Goal: Navigation & Orientation: Find specific page/section

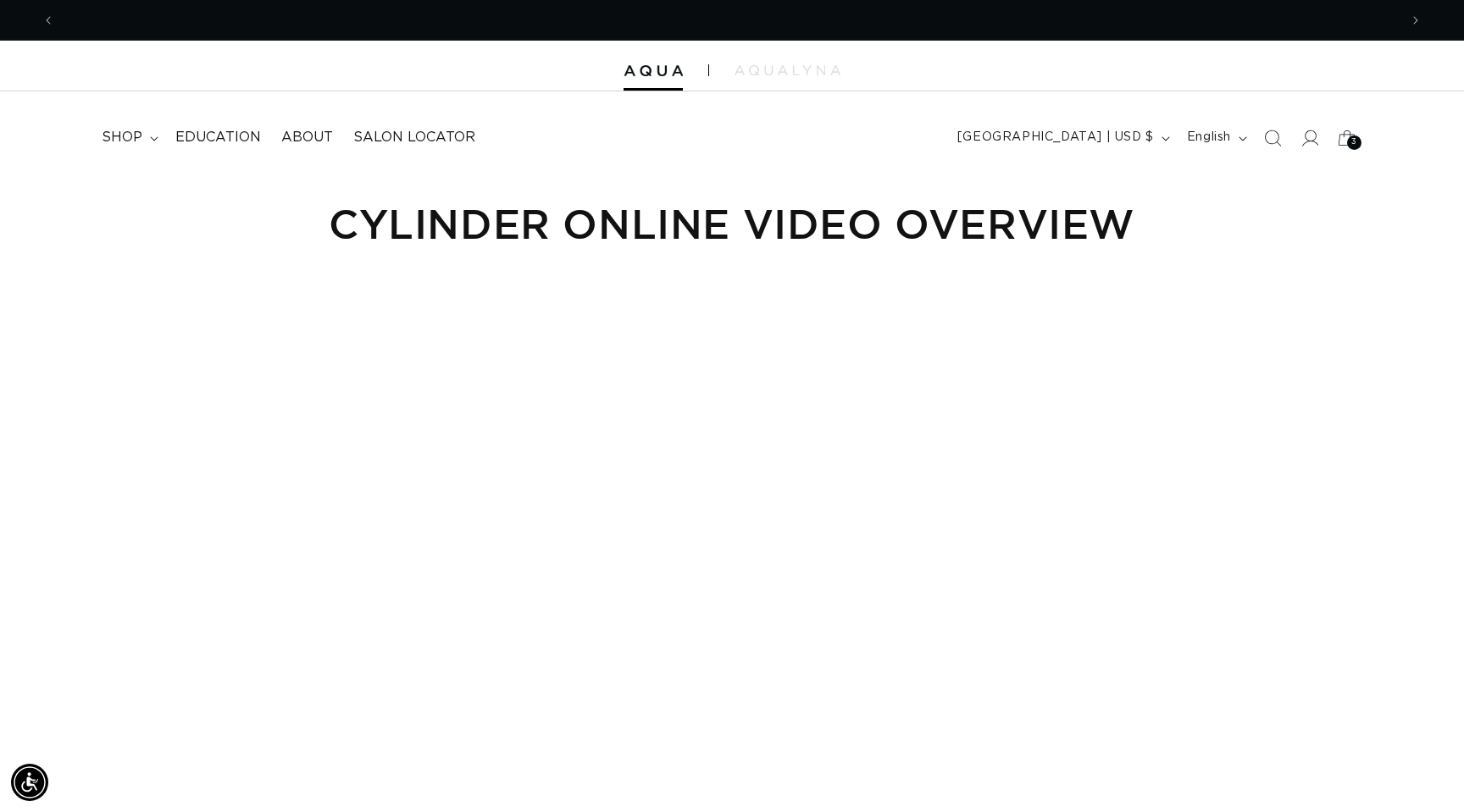
scroll to position [0, 1344]
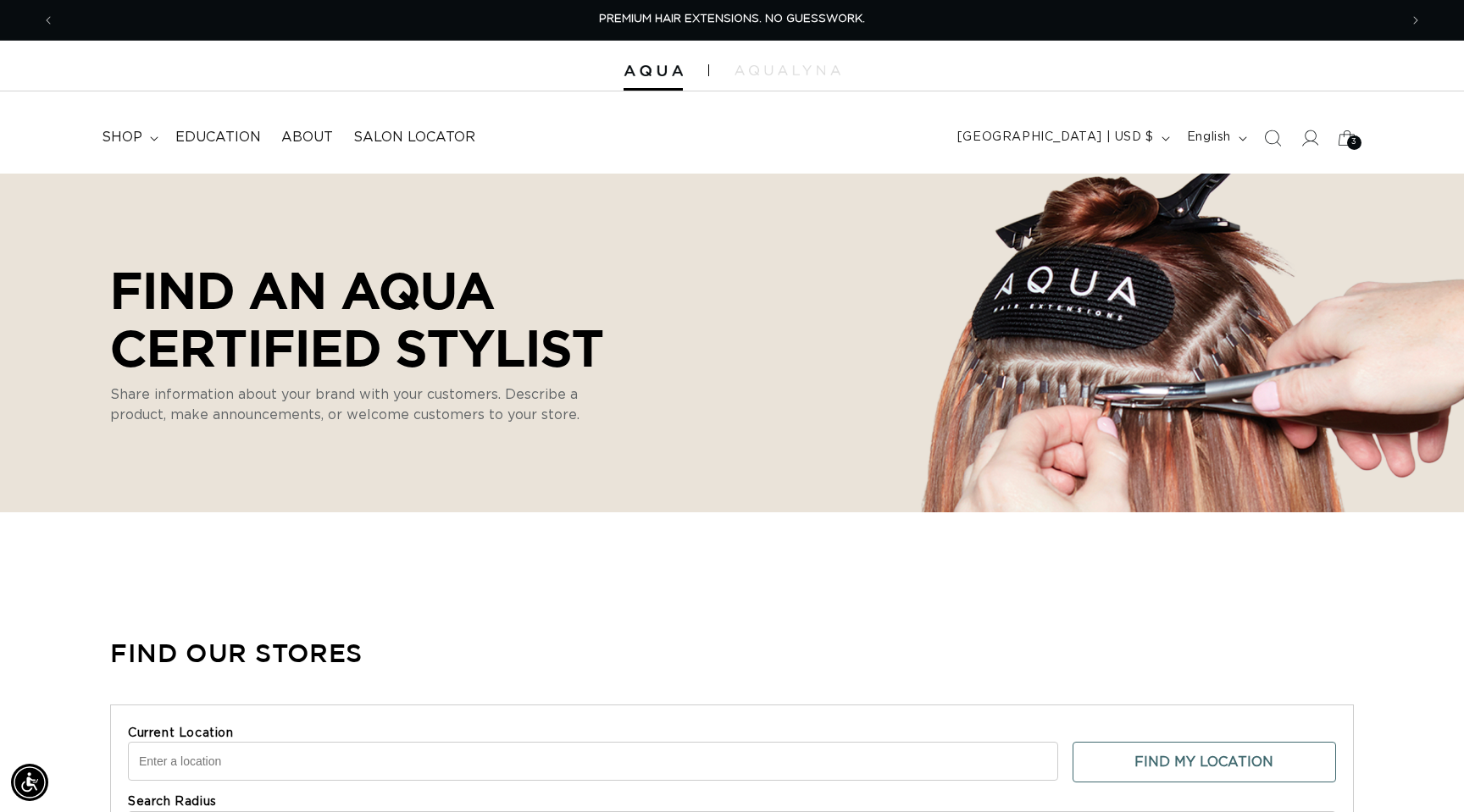
select select "m"
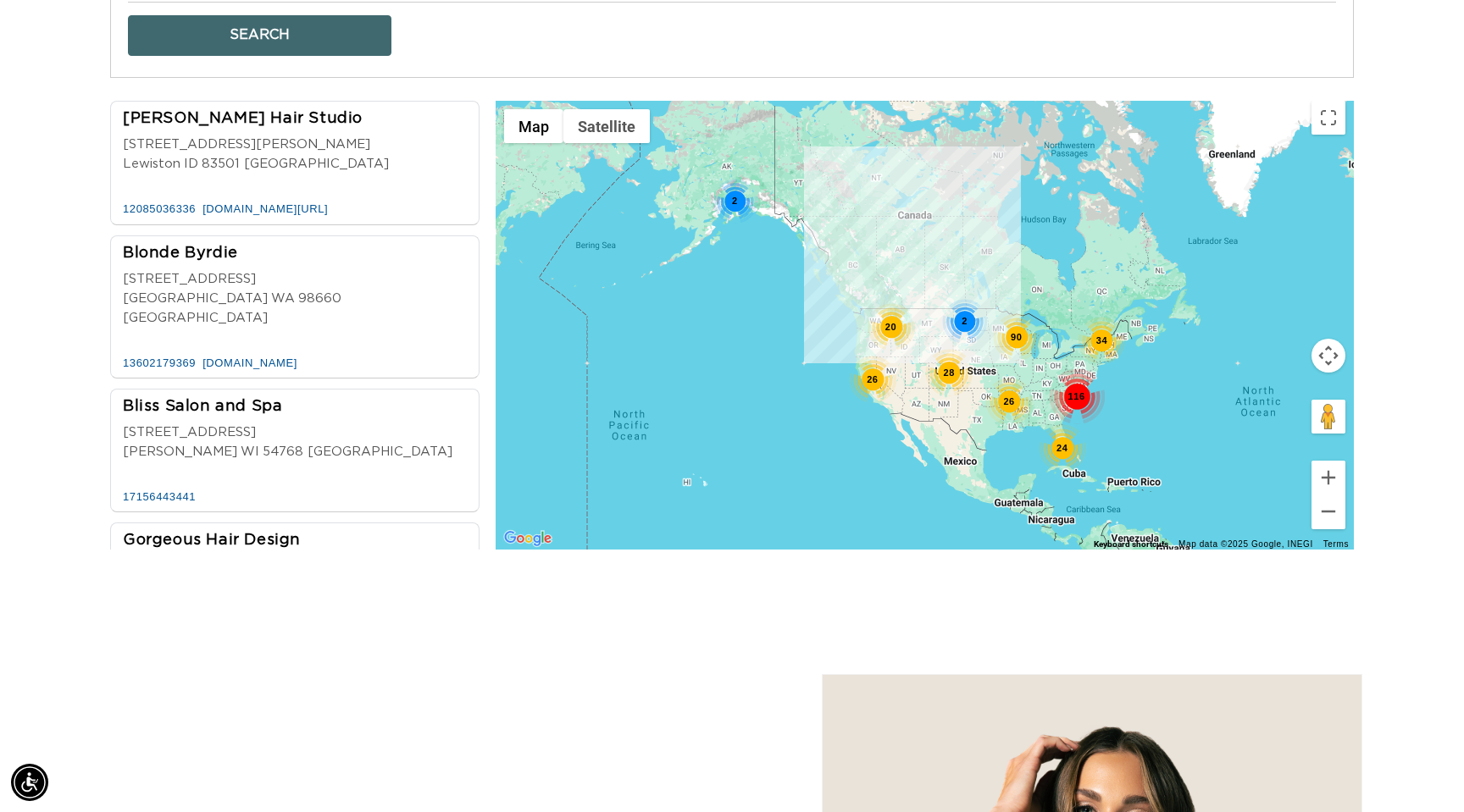
scroll to position [0, 1344]
